Goal: Obtain resource: Obtain resource

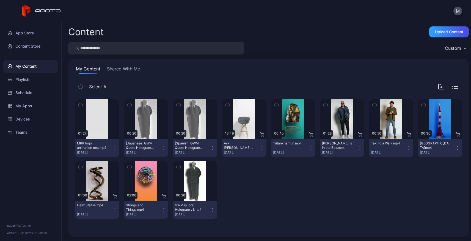
click at [116, 149] on icon "button" at bounding box center [115, 148] width 4 height 4
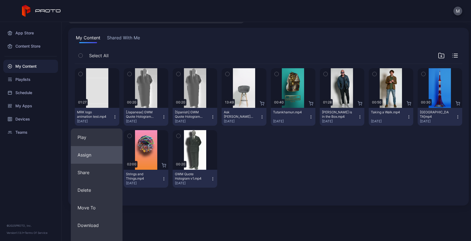
scroll to position [45, 0]
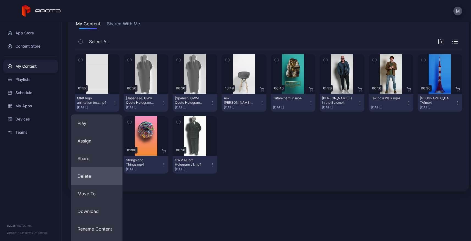
click at [86, 175] on button "Delete" at bounding box center [97, 176] width 52 height 18
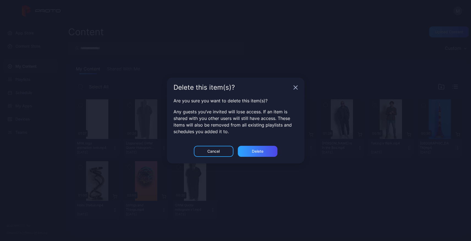
scroll to position [0, 0]
click at [255, 152] on div "Delete" at bounding box center [258, 151] width 12 height 4
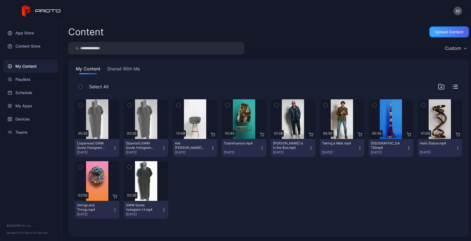
click at [437, 34] on div "Upload Content" at bounding box center [449, 32] width 28 height 4
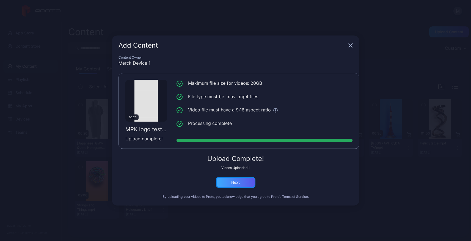
click at [237, 183] on div "Next" at bounding box center [235, 182] width 9 height 4
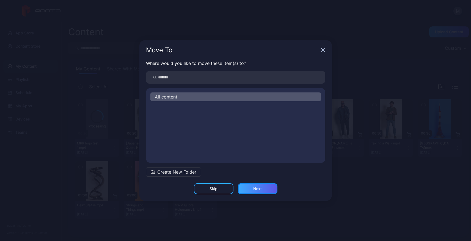
click at [258, 189] on div "Next" at bounding box center [257, 188] width 9 height 4
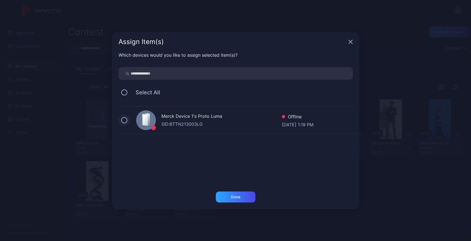
click at [123, 120] on button at bounding box center [124, 120] width 6 height 6
click at [237, 198] on div "Done" at bounding box center [235, 196] width 9 height 4
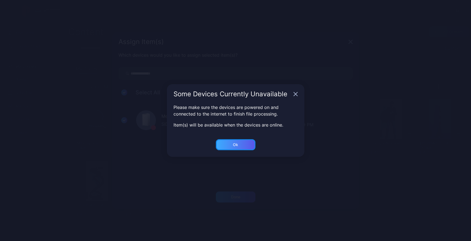
click at [232, 148] on div "Ok" at bounding box center [236, 144] width 40 height 11
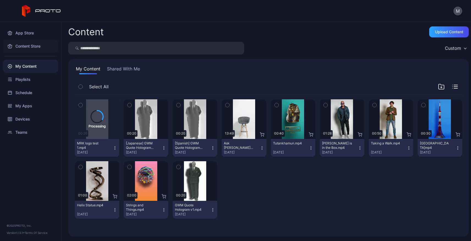
click at [29, 46] on div "Content Store" at bounding box center [30, 46] width 55 height 13
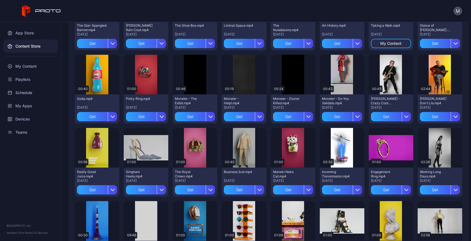
scroll to position [534, 0]
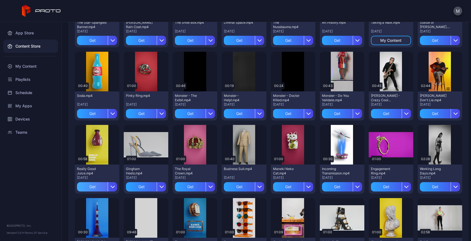
click at [88, 187] on div "Get" at bounding box center [92, 186] width 31 height 9
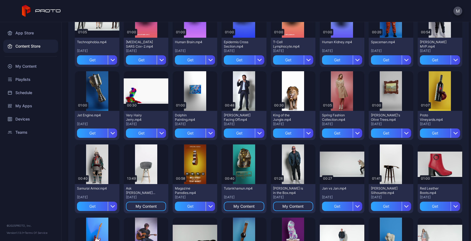
scroll to position [222, 0]
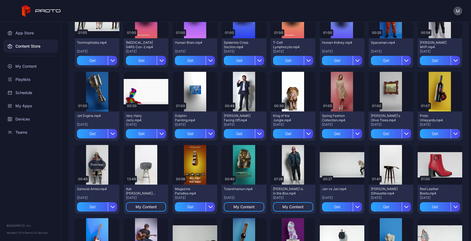
click at [98, 167] on div "Preview" at bounding box center [97, 164] width 18 height 9
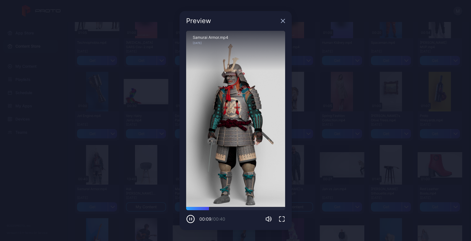
click at [281, 20] on icon "button" at bounding box center [283, 21] width 4 height 4
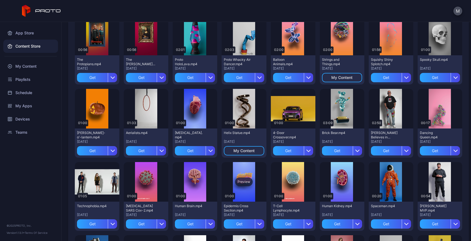
scroll to position [56, 0]
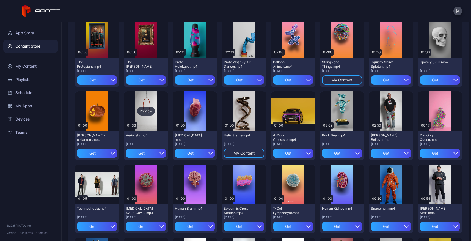
click at [144, 110] on div "Preview" at bounding box center [146, 111] width 18 height 9
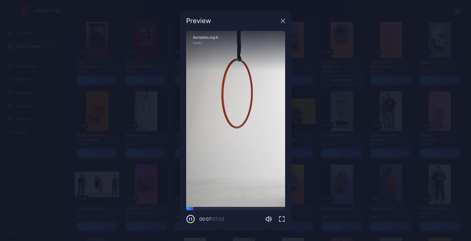
click at [283, 21] on icon "button" at bounding box center [282, 21] width 4 height 4
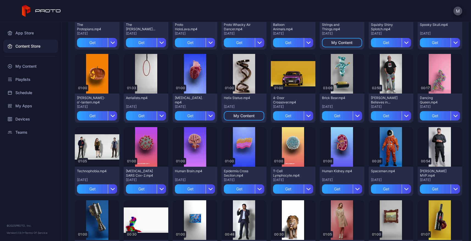
scroll to position [103, 0]
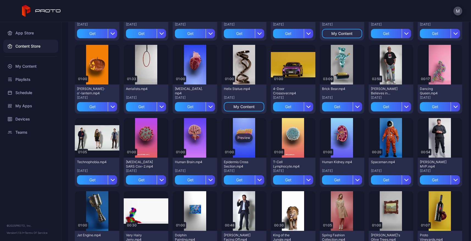
click at [243, 138] on div "Preview" at bounding box center [244, 137] width 18 height 9
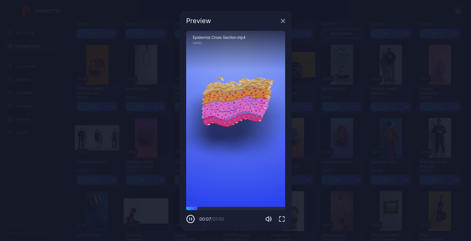
click at [283, 22] on icon "button" at bounding box center [282, 21] width 4 height 4
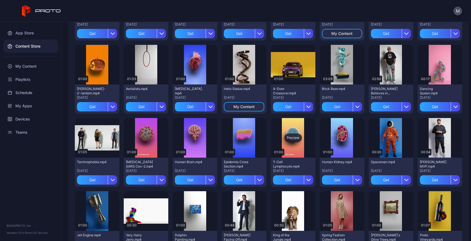
click at [289, 137] on div "Preview" at bounding box center [293, 137] width 18 height 9
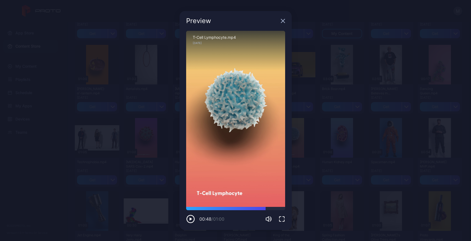
drag, startPoint x: 207, startPoint y: 209, endPoint x: 268, endPoint y: 210, distance: 61.5
click at [268, 210] on div "00:48 / 01:00" at bounding box center [235, 215] width 99 height 16
click at [282, 24] on div "Preview" at bounding box center [235, 21] width 112 height 20
click at [282, 21] on icon "button" at bounding box center [283, 21] width 4 height 4
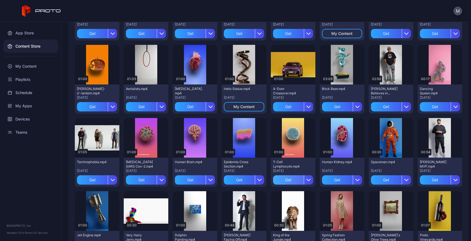
click at [288, 181] on div "Get" at bounding box center [288, 179] width 31 height 9
click at [191, 138] on div "Preview" at bounding box center [195, 137] width 18 height 9
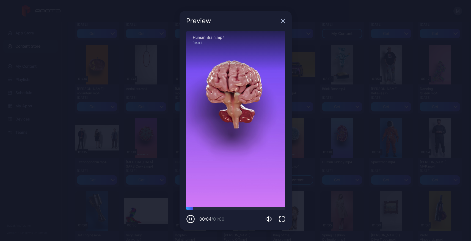
click at [283, 21] on icon "button" at bounding box center [282, 21] width 4 height 4
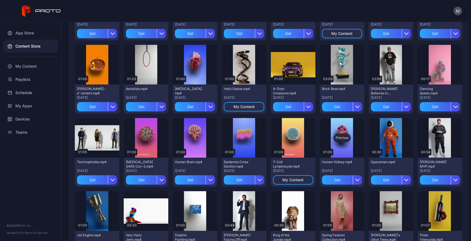
click at [340, 137] on div "Preview" at bounding box center [342, 137] width 18 height 9
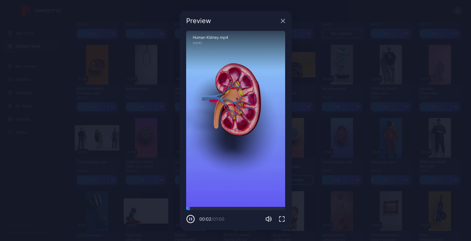
click at [283, 20] on icon "button" at bounding box center [283, 21] width 4 height 4
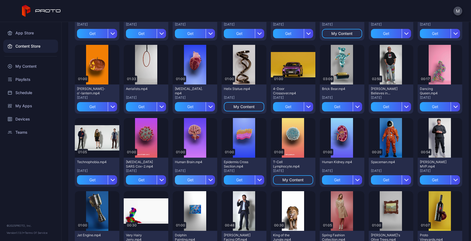
click at [188, 180] on div "Get" at bounding box center [190, 179] width 31 height 9
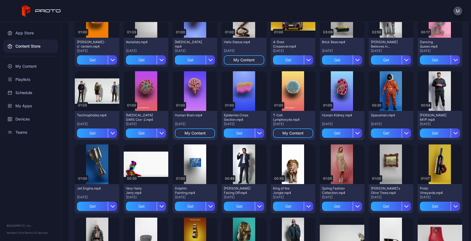
scroll to position [141, 0]
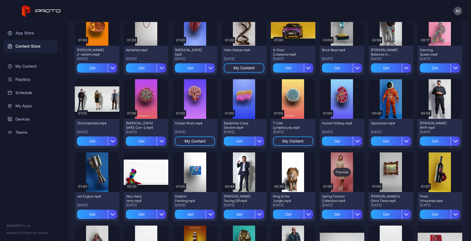
click at [339, 172] on div "Preview" at bounding box center [342, 172] width 18 height 9
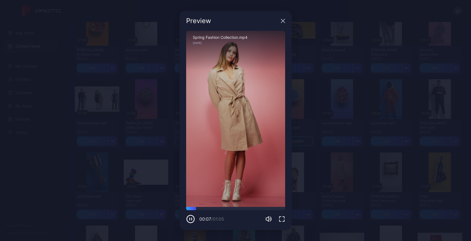
click at [284, 21] on icon "button" at bounding box center [282, 21] width 4 height 4
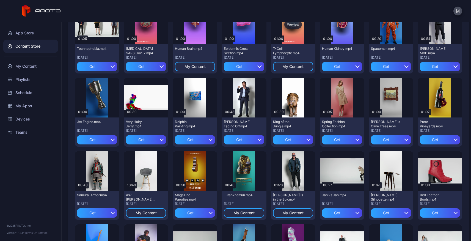
scroll to position [222, 0]
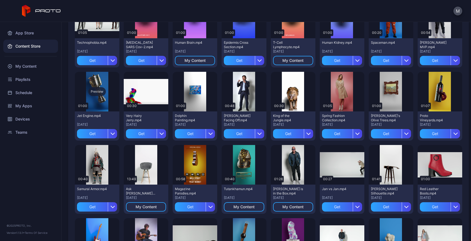
click at [96, 94] on div "Preview" at bounding box center [97, 91] width 18 height 9
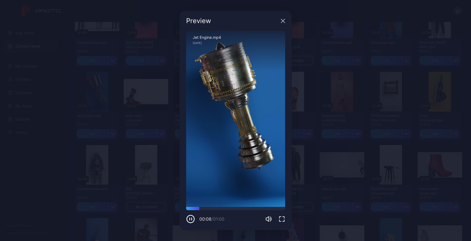
click at [281, 23] on icon "button" at bounding box center [282, 21] width 4 height 4
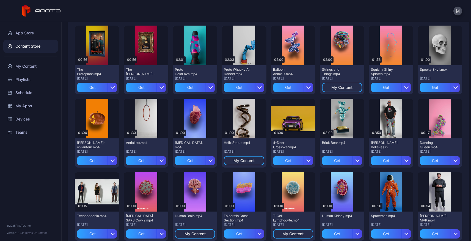
scroll to position [44, 0]
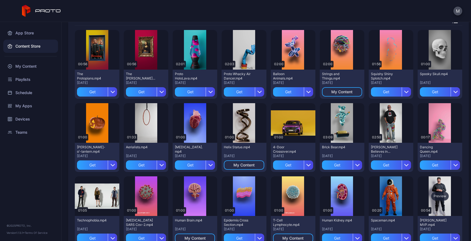
click at [433, 192] on div "Preview" at bounding box center [440, 195] width 18 height 9
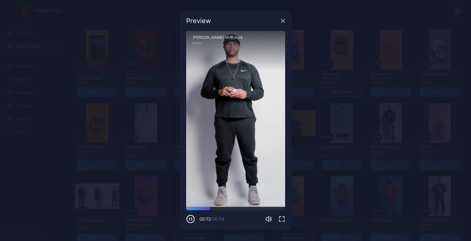
click at [282, 21] on icon "button" at bounding box center [282, 21] width 4 height 4
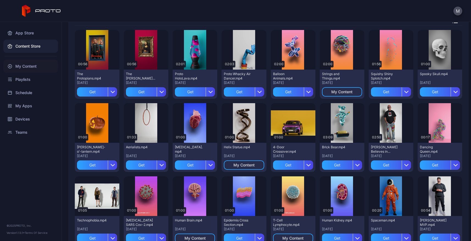
click at [32, 63] on div "My Content" at bounding box center [30, 66] width 55 height 13
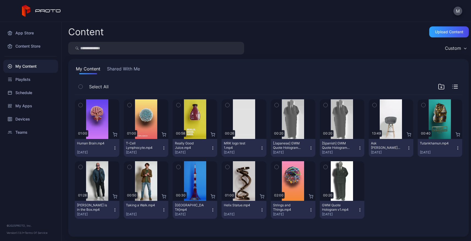
click at [82, 105] on icon "button" at bounding box center [81, 105] width 4 height 6
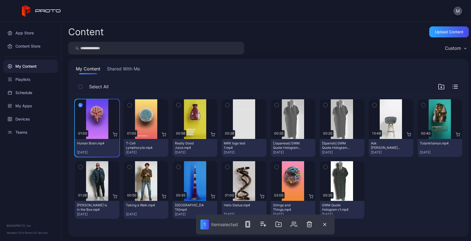
click at [129, 105] on icon "button" at bounding box center [129, 105] width 1 height 1
click at [178, 104] on icon "button" at bounding box center [178, 105] width 4 height 6
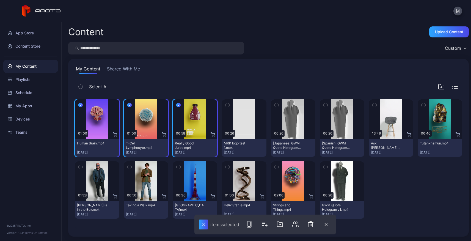
click at [460, 47] on div "Custom" at bounding box center [455, 48] width 27 height 8
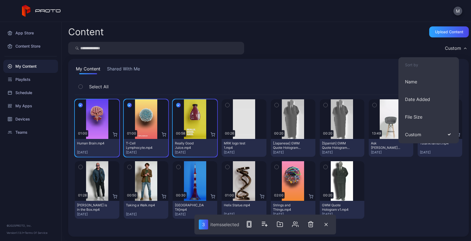
click at [460, 47] on div "Custom" at bounding box center [455, 48] width 27 height 8
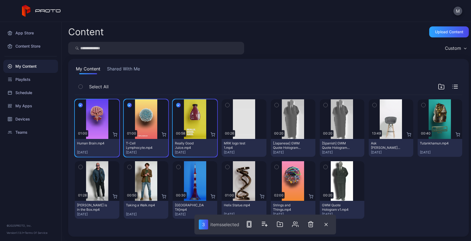
click at [454, 85] on icon "button" at bounding box center [456, 85] width 4 height 0
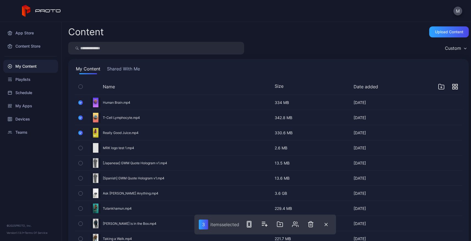
click at [452, 85] on icon "button" at bounding box center [454, 86] width 5 height 5
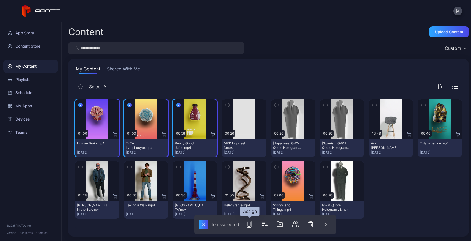
click at [250, 222] on rect "button" at bounding box center [249, 224] width 2 height 4
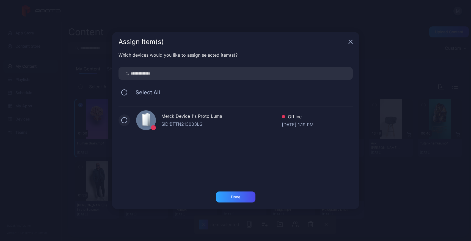
click at [124, 119] on button at bounding box center [124, 120] width 6 height 6
click at [247, 196] on div "Done" at bounding box center [236, 196] width 40 height 11
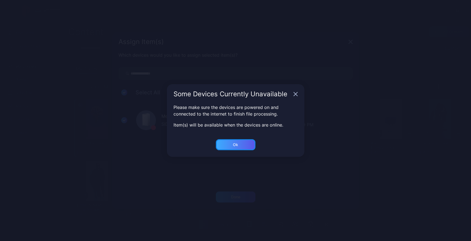
click at [234, 144] on div "Ok" at bounding box center [235, 144] width 5 height 4
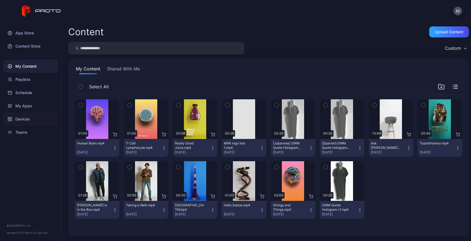
click at [25, 117] on div "Devices" at bounding box center [30, 118] width 55 height 13
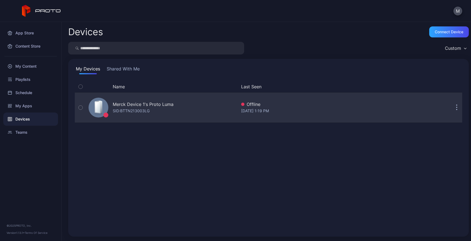
click at [162, 105] on div "Merck Device 1's Proto Luma" at bounding box center [143, 104] width 61 height 7
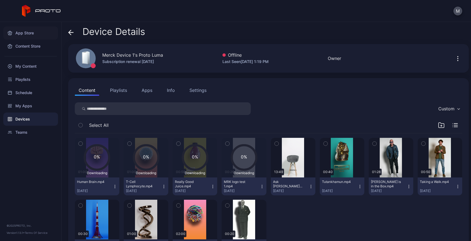
click at [23, 28] on div "App Store" at bounding box center [30, 32] width 55 height 13
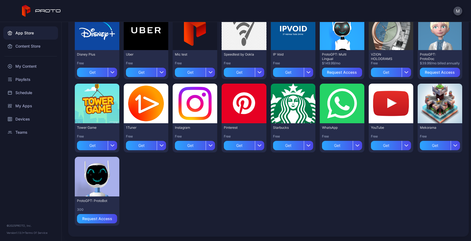
scroll to position [133, 0]
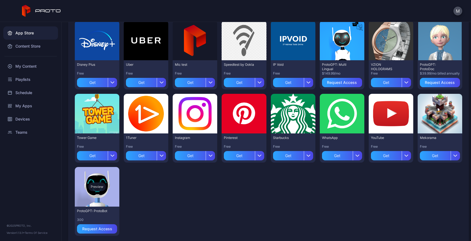
click at [99, 185] on div "Preview" at bounding box center [97, 186] width 18 height 9
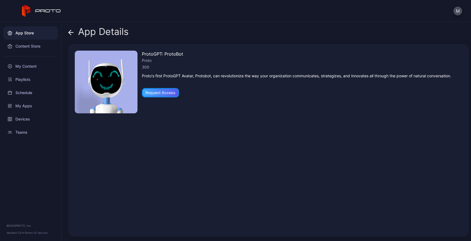
click at [160, 93] on div "Request Access" at bounding box center [160, 92] width 30 height 4
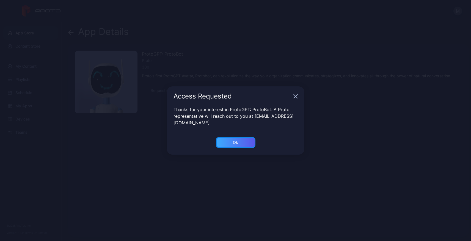
click at [241, 144] on div "Ok" at bounding box center [236, 142] width 40 height 11
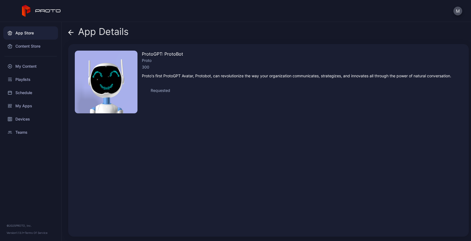
click at [73, 33] on icon at bounding box center [70, 32] width 5 height 5
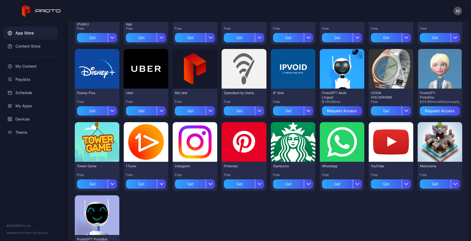
scroll to position [103, 0]
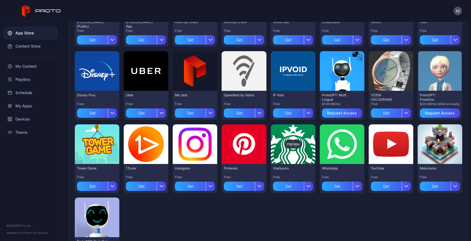
click at [287, 143] on div "Preview" at bounding box center [293, 144] width 18 height 9
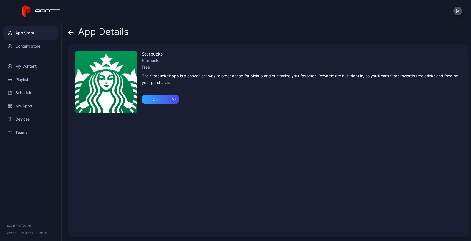
click at [72, 32] on icon at bounding box center [71, 32] width 5 height 0
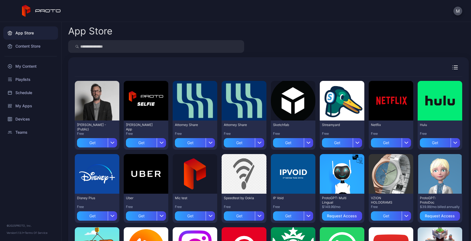
scroll to position [103, 0]
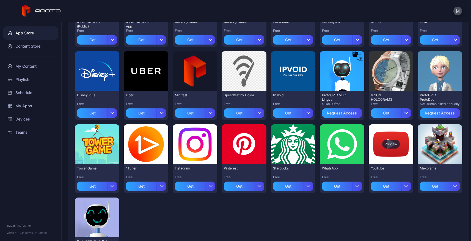
click at [382, 143] on div "Preview" at bounding box center [391, 144] width 18 height 9
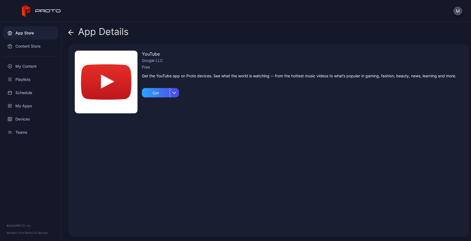
click at [68, 31] on div "App Details YouTube Google LLC Free Get the YouTube app on Proto devices. See w…" at bounding box center [266, 131] width 409 height 219
click at [71, 34] on icon at bounding box center [70, 32] width 5 height 5
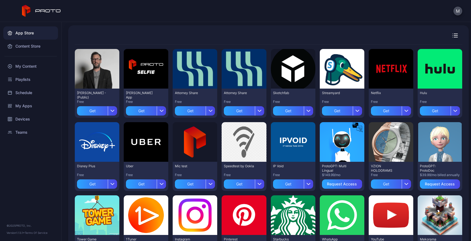
scroll to position [32, 0]
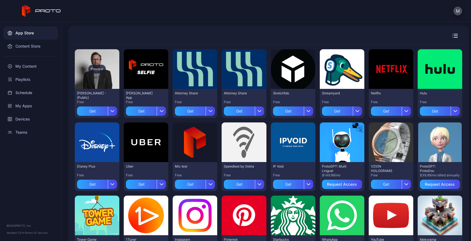
click at [95, 67] on div "Preview" at bounding box center [97, 69] width 18 height 9
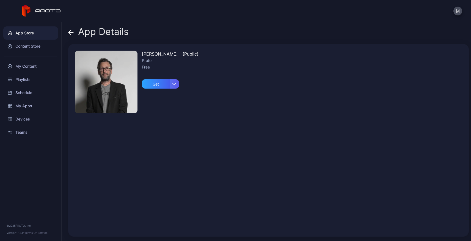
click at [174, 85] on icon "button" at bounding box center [174, 84] width 3 height 2
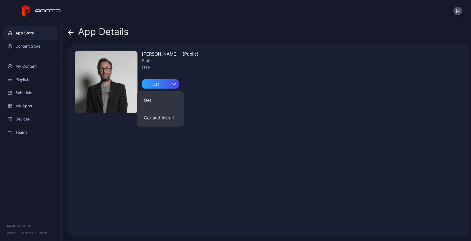
click at [189, 81] on div "[PERSON_NAME] Persona - (Public) Proto Free Get" at bounding box center [170, 140] width 57 height 179
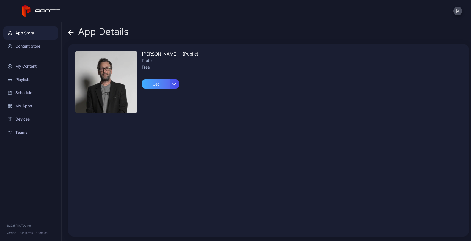
click at [163, 85] on div "Get" at bounding box center [156, 83] width 28 height 9
click at [161, 83] on div "My Apps" at bounding box center [160, 84] width 17 height 4
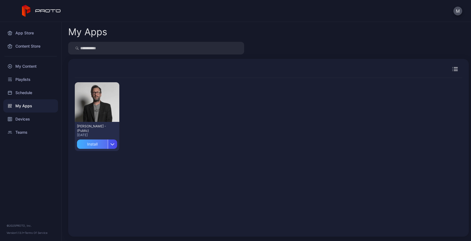
click at [99, 143] on div "Install" at bounding box center [92, 143] width 31 height 9
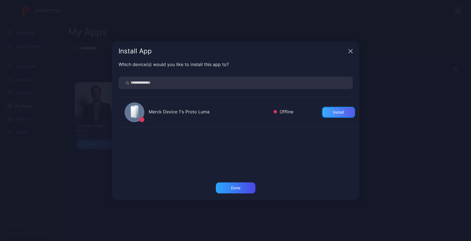
click at [335, 112] on div "Install" at bounding box center [338, 112] width 11 height 4
click at [235, 191] on div "Done" at bounding box center [236, 187] width 40 height 11
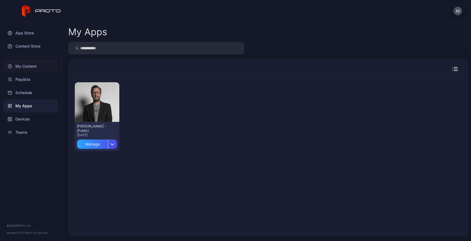
click at [29, 66] on div "My Content" at bounding box center [30, 66] width 55 height 13
